Goal: Task Accomplishment & Management: Manage account settings

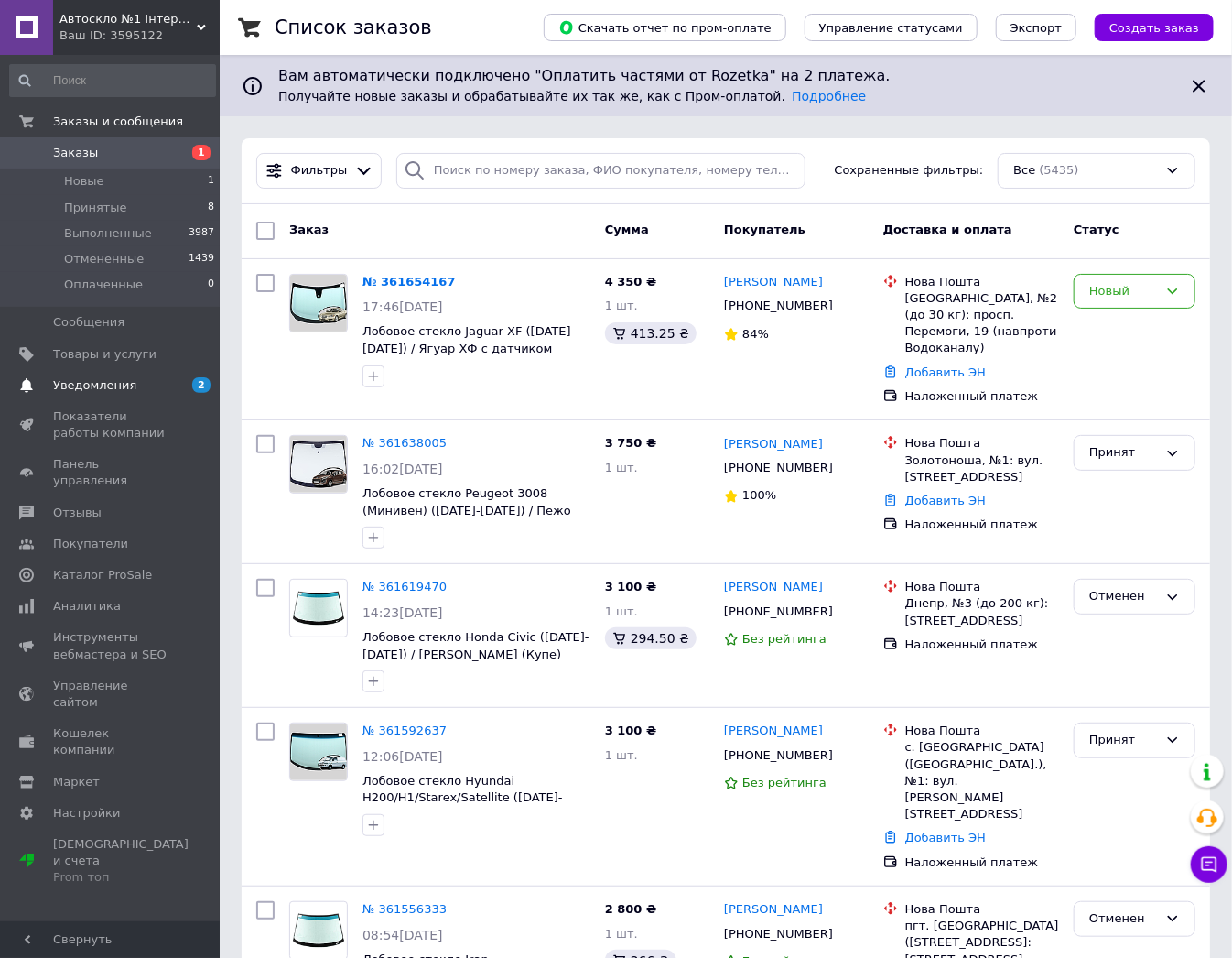
click at [175, 386] on span "2 0" at bounding box center [194, 386] width 51 height 17
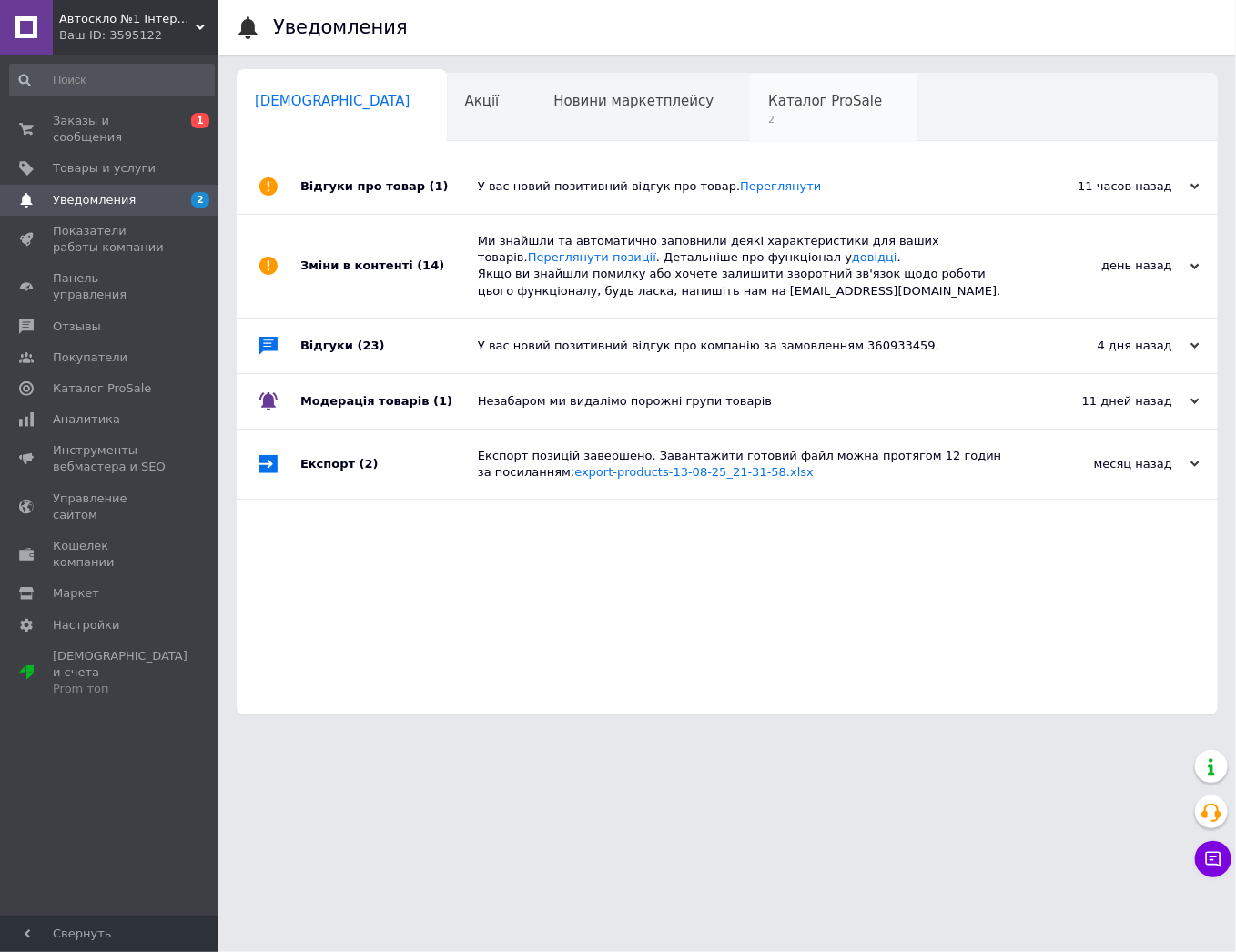
click at [768, 114] on span "2" at bounding box center [825, 119] width 113 height 14
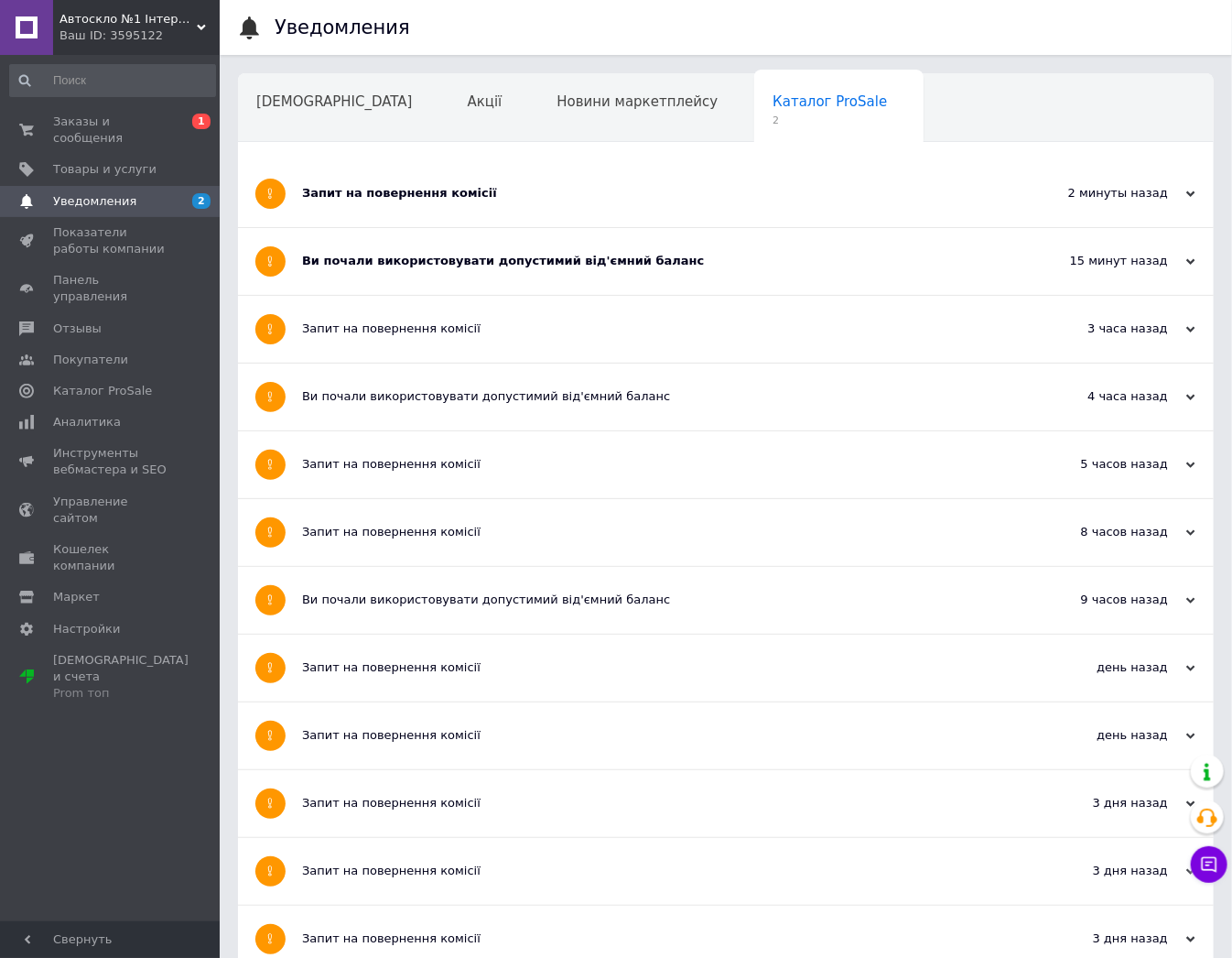
click at [430, 183] on div "Запит на повернення комісії" at bounding box center [657, 193] width 710 height 67
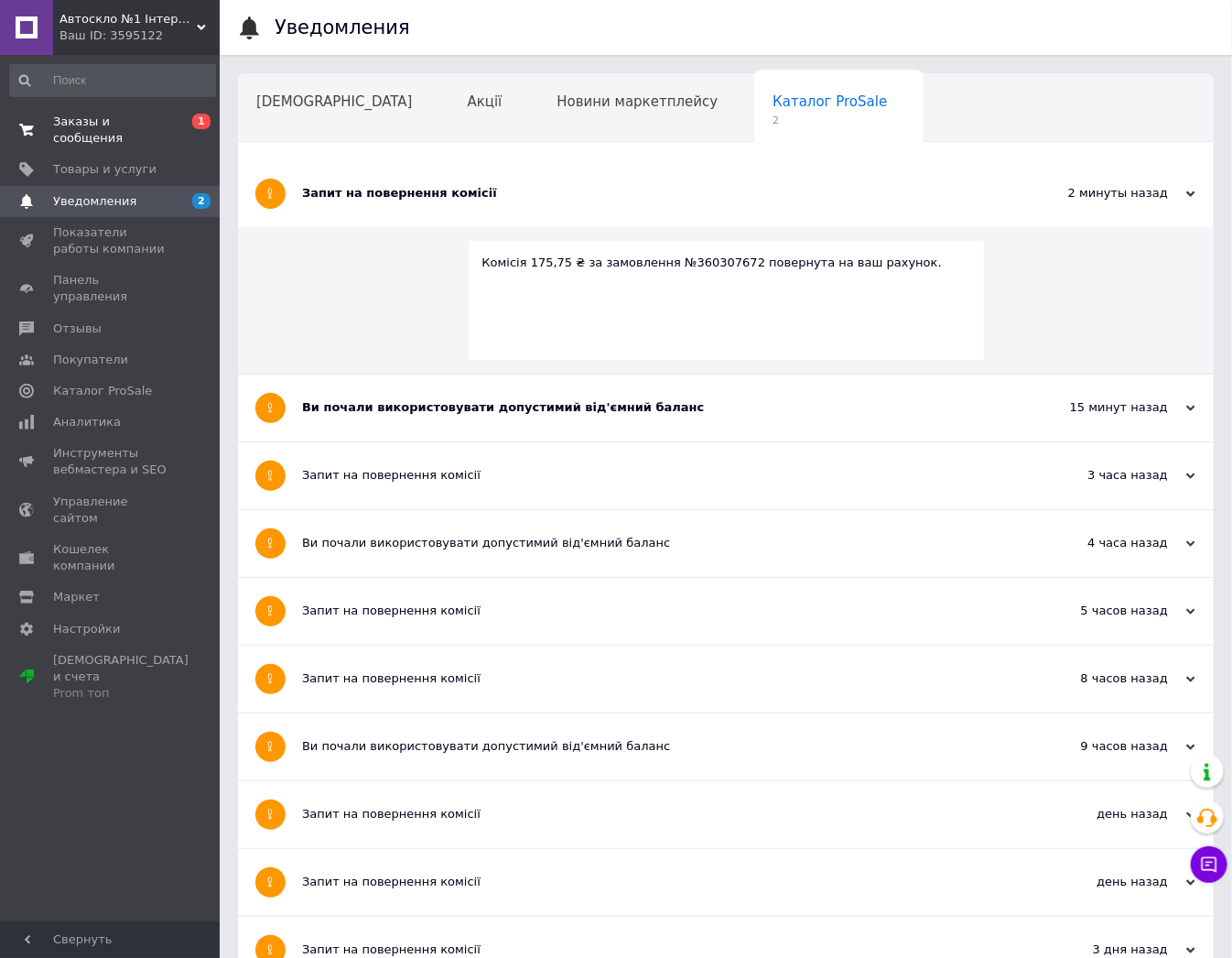
click at [156, 113] on span "Заказы и сообщения" at bounding box center [111, 130] width 116 height 33
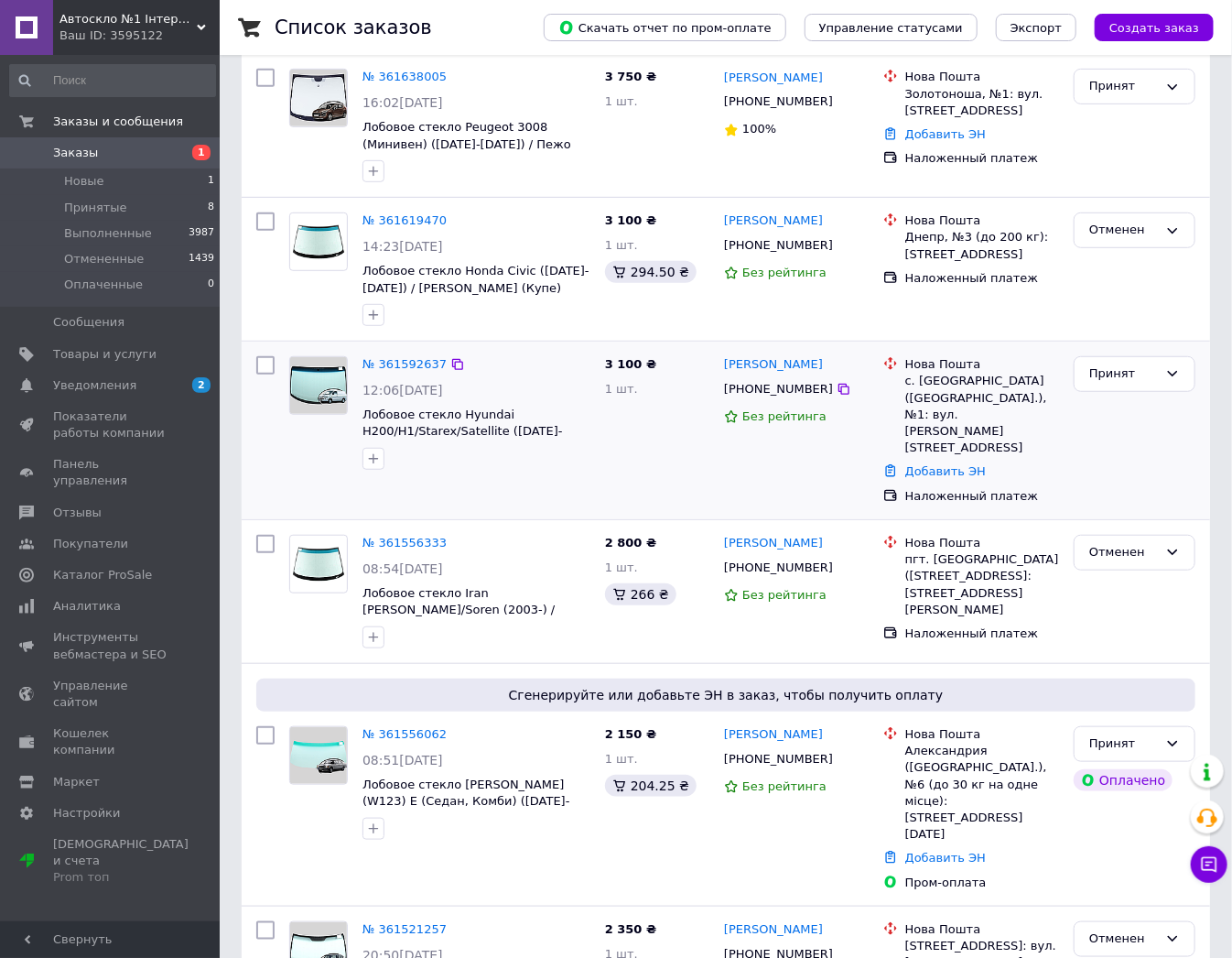
scroll to position [659, 0]
